Goal: Use online tool/utility

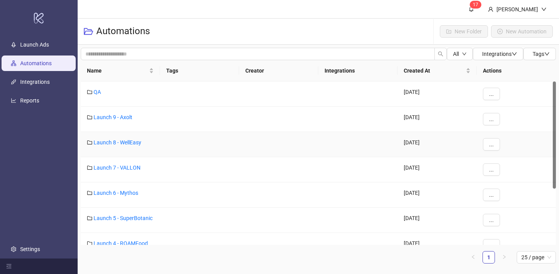
scroll to position [89, 0]
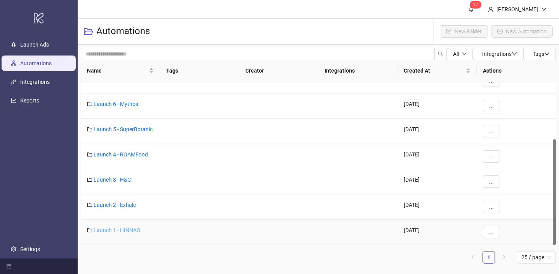
click at [131, 230] on link "Launch 1 - HINNAO" at bounding box center [116, 230] width 47 height 6
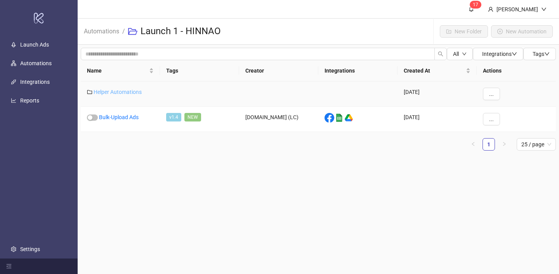
click at [134, 91] on link "Helper Automations" at bounding box center [117, 92] width 48 height 6
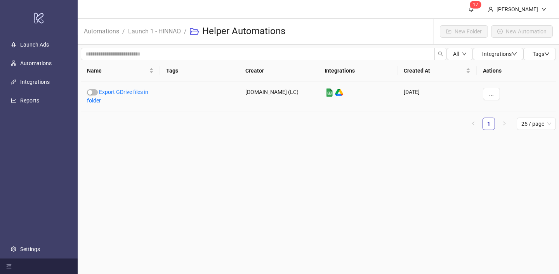
click at [134, 91] on link "Export GDrive files in folder" at bounding box center [117, 96] width 61 height 15
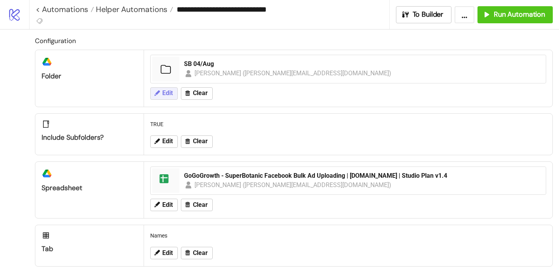
click at [156, 91] on icon at bounding box center [156, 93] width 7 height 7
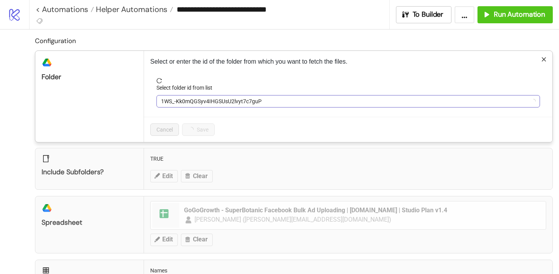
click at [182, 102] on span "1WS_-Kk0mQGSyv4IHGSUsU2lvyt7c7guP" at bounding box center [348, 101] width 374 height 12
click at [182, 102] on span "SB 04/Aug" at bounding box center [348, 101] width 374 height 12
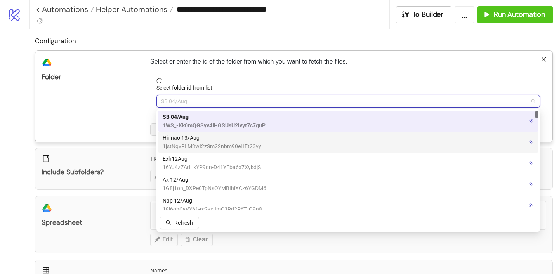
click at [183, 141] on span "Hinnao 13/Aug" at bounding box center [212, 137] width 99 height 9
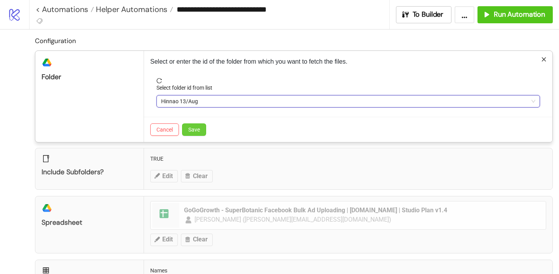
click at [194, 132] on span "Save" at bounding box center [194, 129] width 12 height 6
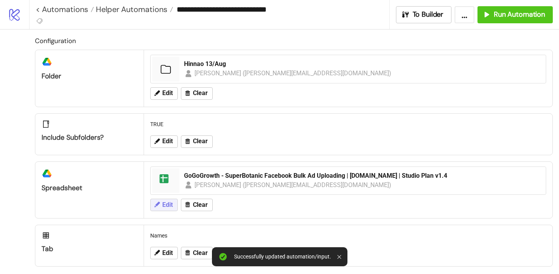
click at [172, 203] on span "Edit" at bounding box center [167, 204] width 10 height 7
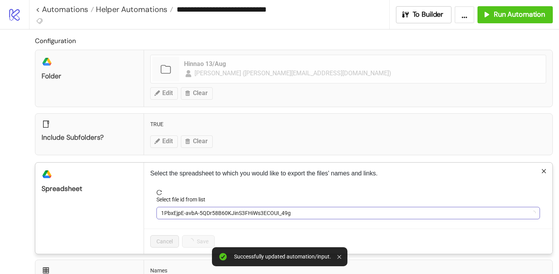
click at [194, 211] on span "1PbxEjpE-avbA-5QDr58B60KJinS3FHiWs3ECOUI_49g" at bounding box center [348, 213] width 374 height 12
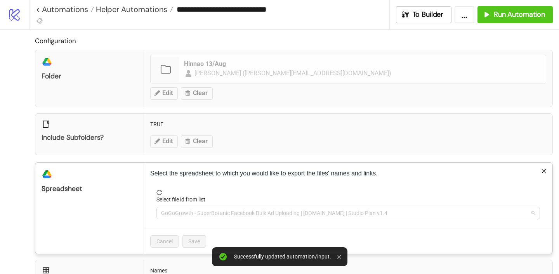
click at [193, 212] on span "GoGoGrowth - SuperBotanic Facebook Bulk Ad Uploading | [DOMAIN_NAME] | Studio P…" at bounding box center [348, 213] width 374 height 12
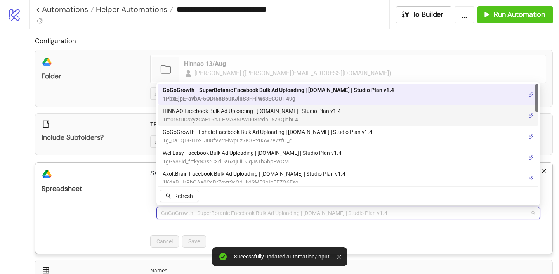
click at [199, 114] on span "HINNAO Facebook Bulk Ad Uploading | [DOMAIN_NAME] | Studio Plan v1.4" at bounding box center [252, 111] width 178 height 9
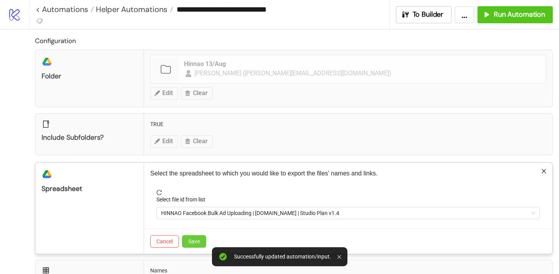
click at [192, 241] on span "Save" at bounding box center [194, 241] width 12 height 6
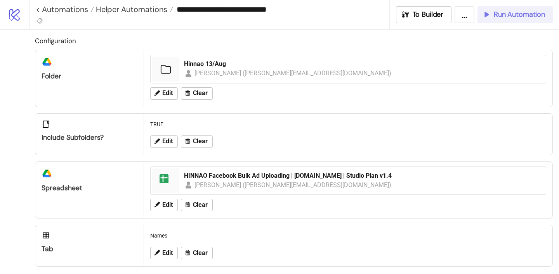
click at [514, 21] on button "Run Automation" at bounding box center [514, 14] width 75 height 17
